Goal: Task Accomplishment & Management: Manage account settings

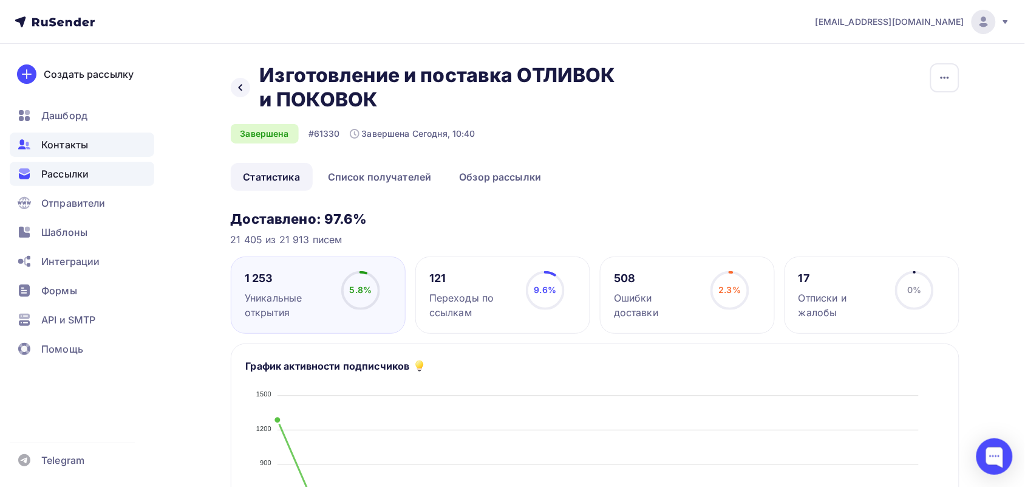
click at [32, 140] on div "Контакты" at bounding box center [82, 144] width 145 height 24
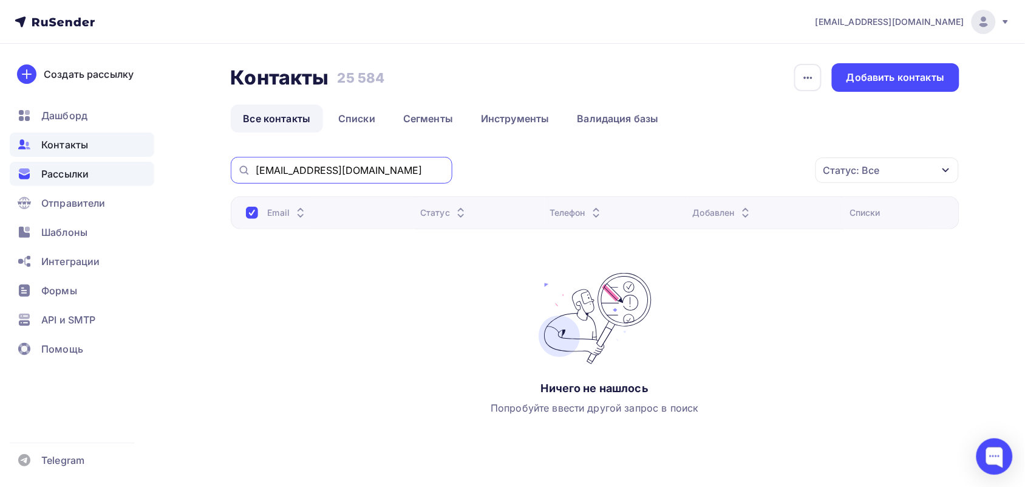
drag, startPoint x: 389, startPoint y: 164, endPoint x: 47, endPoint y: 161, distance: 341.4
click at [49, 161] on div "[EMAIL_ADDRESS][DOMAIN_NAME] Аккаунт Тарифы Выйти Создать рассылку [GEOGRAPHIC_…" at bounding box center [512, 259] width 1025 height 518
paste input "secretar"
type input "[EMAIL_ADDRESS][DOMAIN_NAME]"
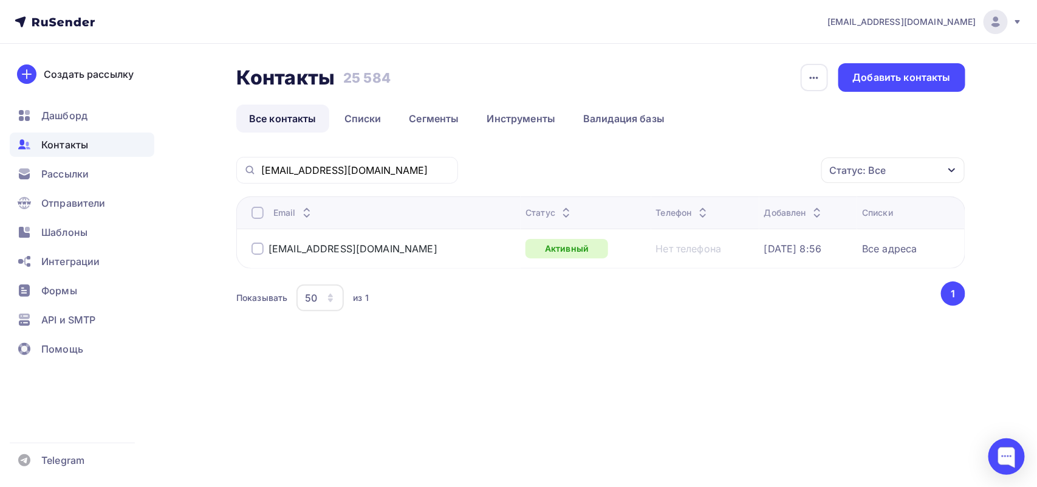
click at [259, 246] on div at bounding box center [257, 248] width 12 height 12
click at [781, 161] on div "Действие" at bounding box center [731, 171] width 160 height 24
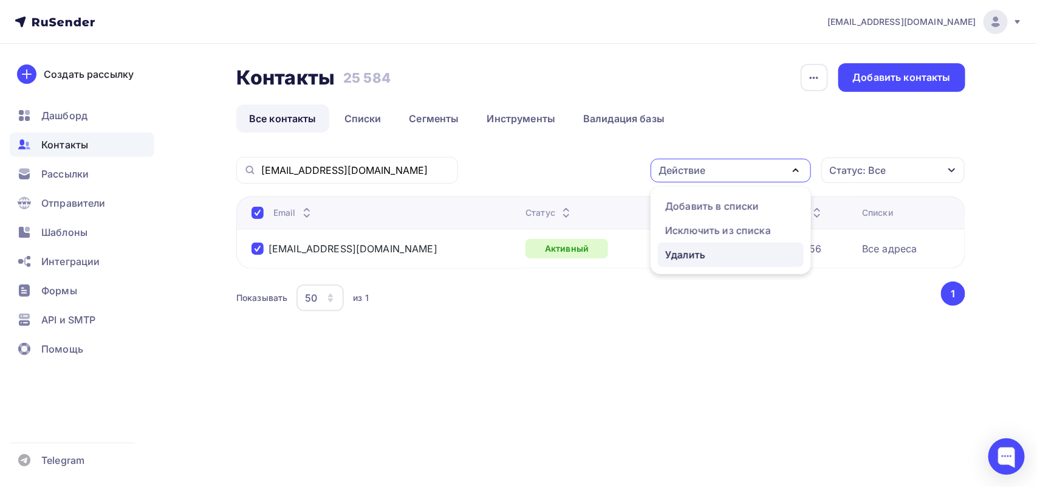
click at [733, 252] on div "Удалить" at bounding box center [730, 254] width 131 height 15
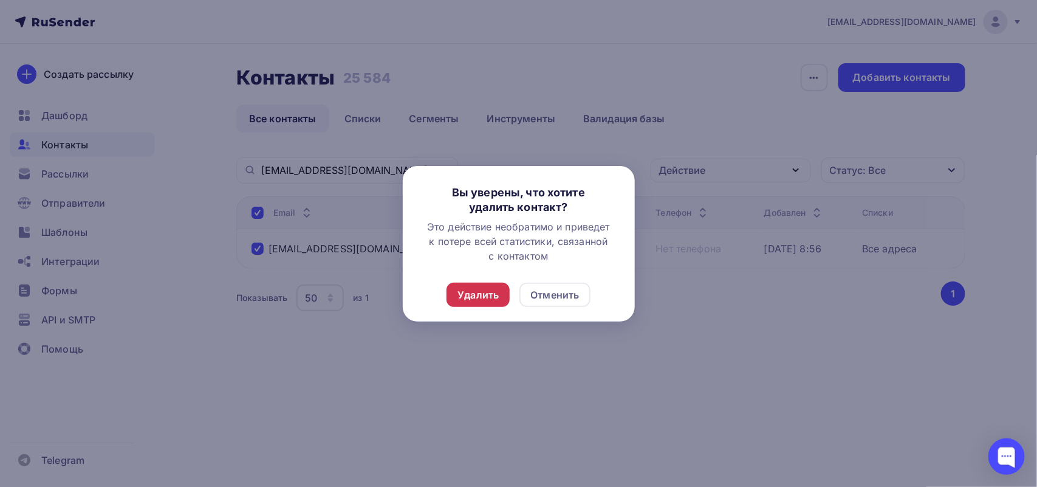
click at [476, 290] on div "Удалить" at bounding box center [477, 294] width 41 height 15
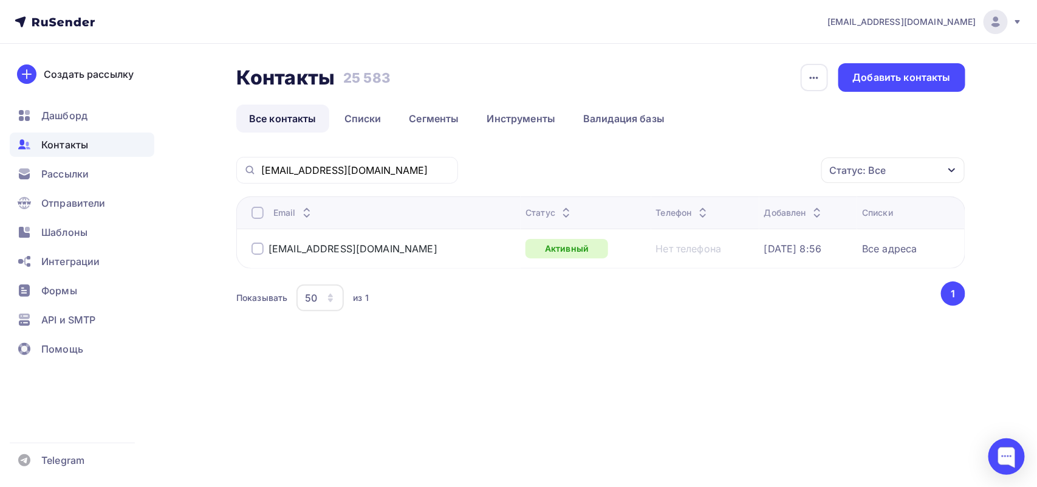
click at [371, 103] on div "Контакты Контакты 25 583 25 583 История импорта Добавить контакты Все контакты …" at bounding box center [600, 97] width 729 height 69
click at [366, 109] on link "Списки" at bounding box center [363, 118] width 63 height 28
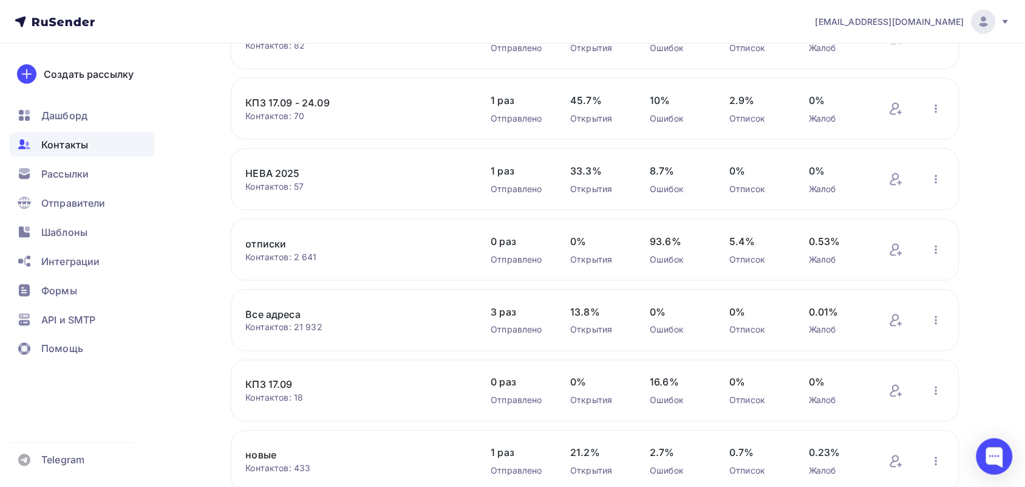
scroll to position [380, 0]
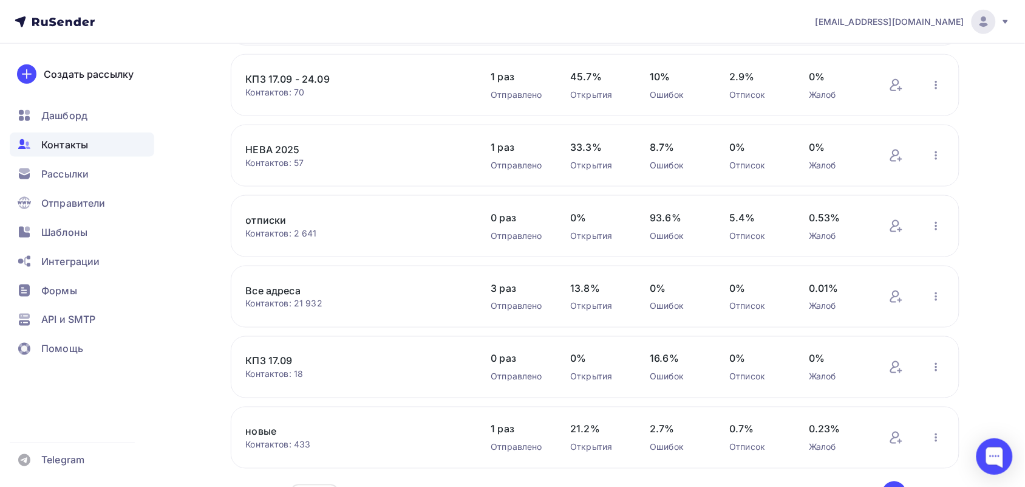
click at [268, 304] on div "Контактов: 21 932" at bounding box center [356, 304] width 221 height 12
click at [264, 289] on link "Все адреса" at bounding box center [349, 290] width 207 height 15
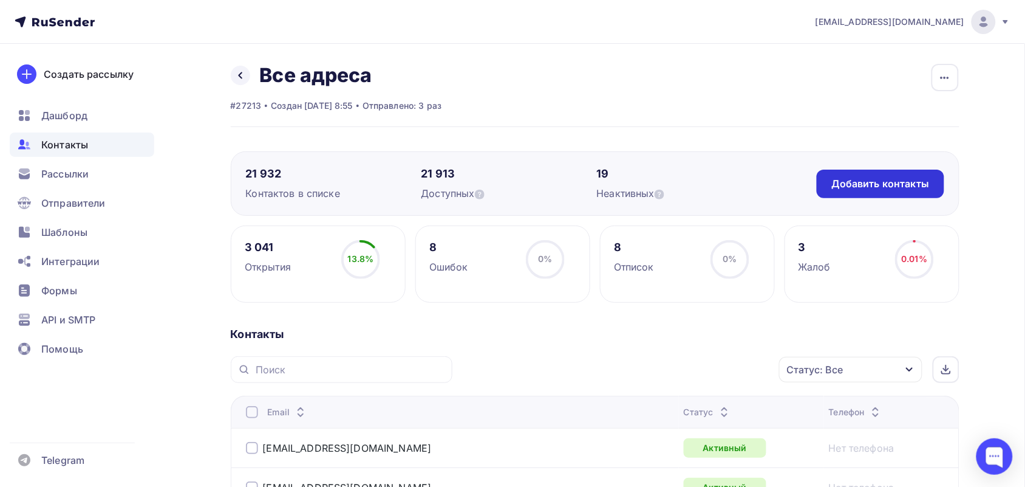
click at [913, 184] on div "Добавить контакты" at bounding box center [881, 184] width 98 height 14
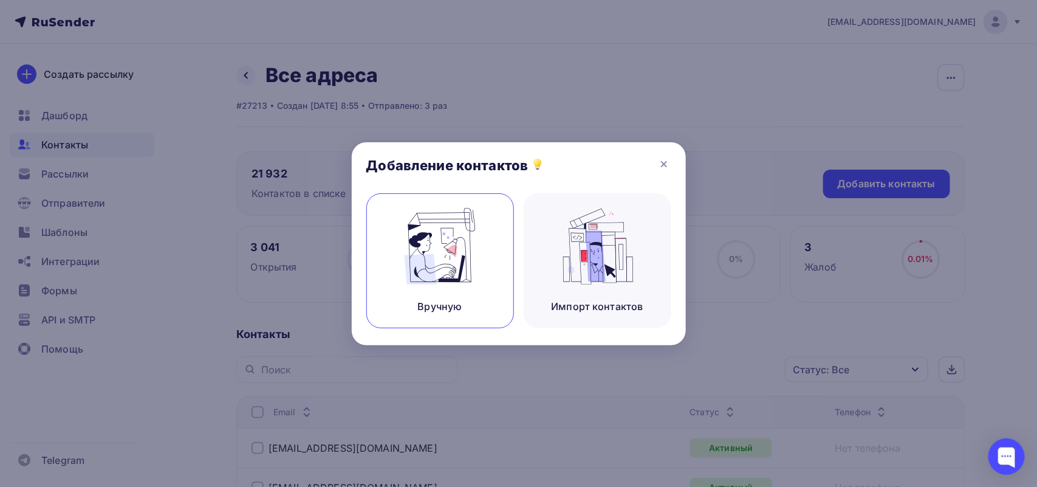
click at [480, 229] on div "Вручную" at bounding box center [440, 260] width 148 height 135
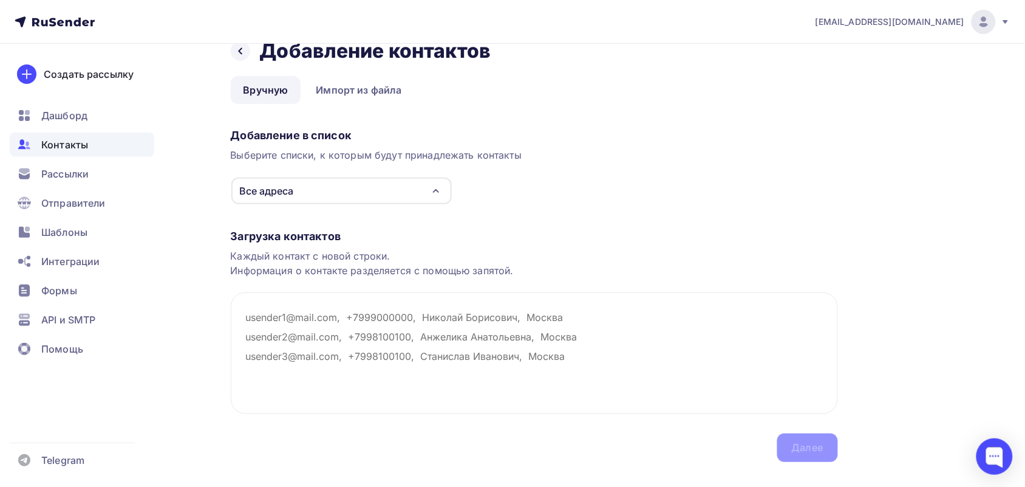
scroll to position [47, 0]
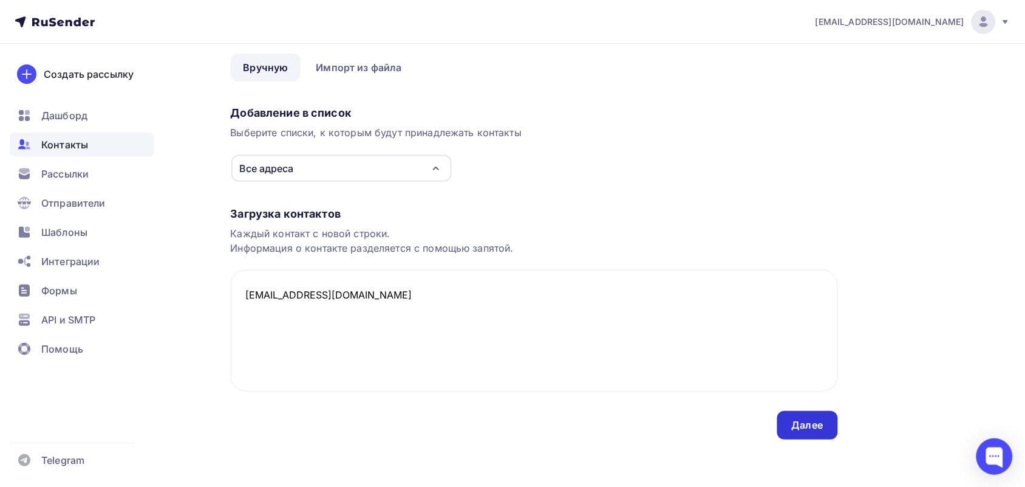
type textarea "[EMAIL_ADDRESS][DOMAIN_NAME]"
click at [818, 420] on div "Далее" at bounding box center [808, 425] width 32 height 14
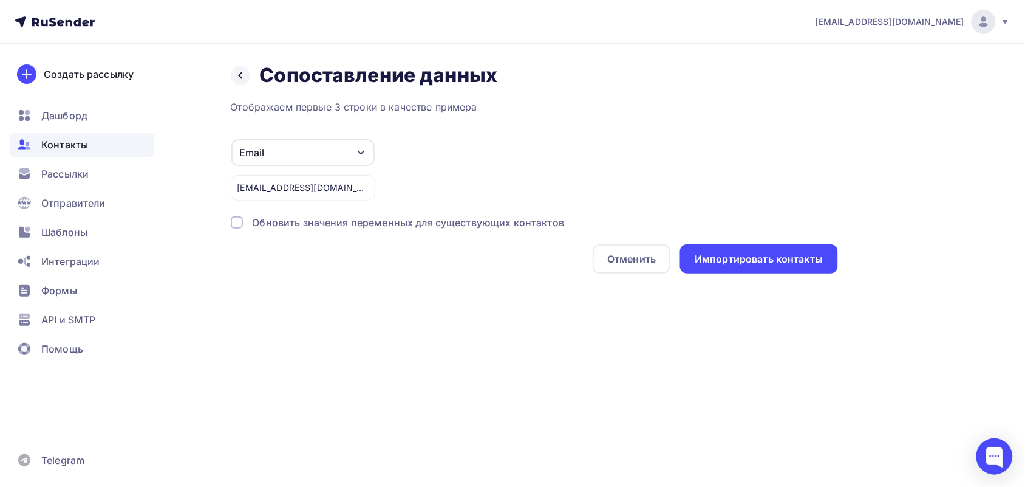
scroll to position [0, 0]
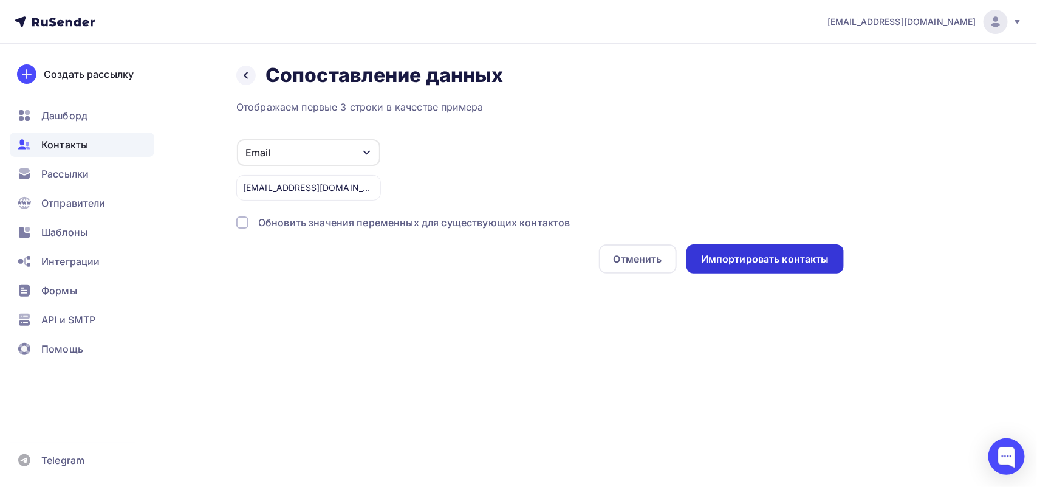
click at [756, 268] on div "Импортировать контакты" at bounding box center [764, 258] width 157 height 29
